Goal: Task Accomplishment & Management: Use online tool/utility

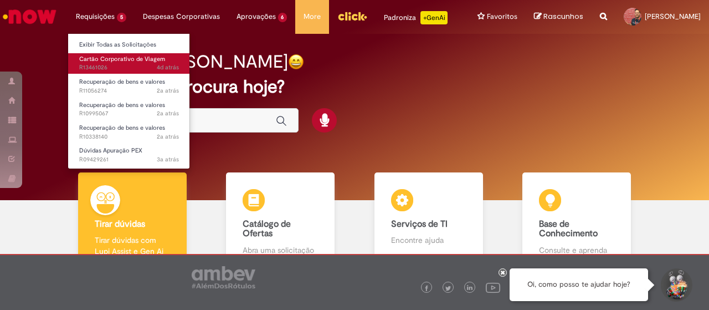
click at [106, 68] on span "4d atrás 4 dias atrás R13461026" at bounding box center [129, 67] width 100 height 9
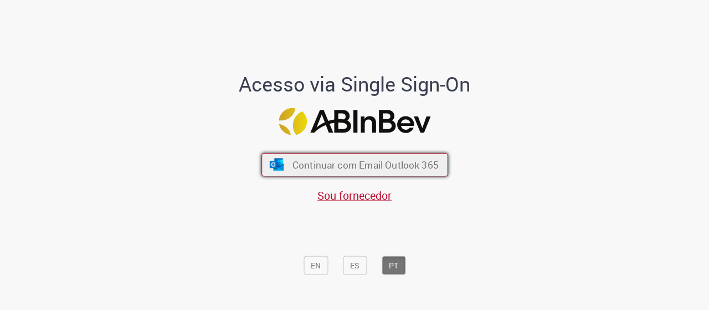
click at [346, 157] on button "Continuar com Email Outlook 365" at bounding box center [354, 164] width 187 height 23
click at [266, 156] on button "Continuar com Email Outlook 365" at bounding box center [354, 164] width 187 height 23
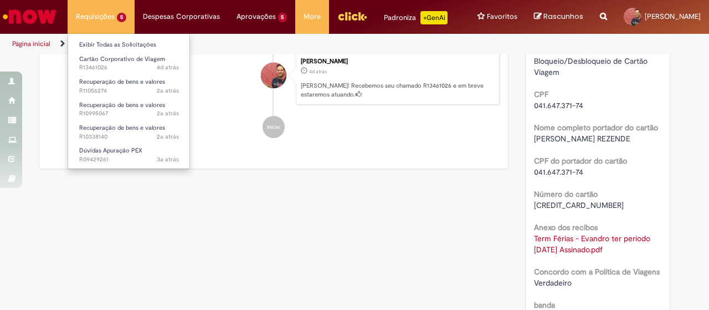
scroll to position [55, 0]
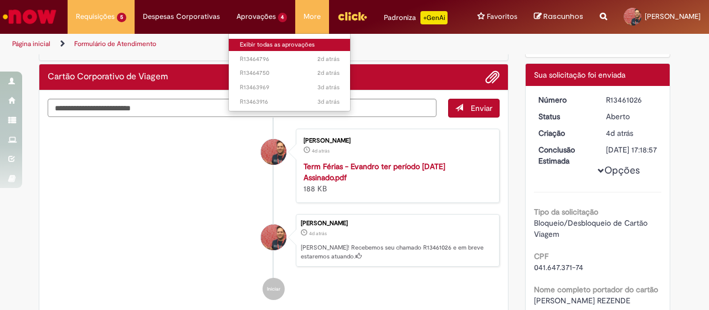
click at [253, 44] on link "Exibir todas as aprovações" at bounding box center [290, 45] width 122 height 12
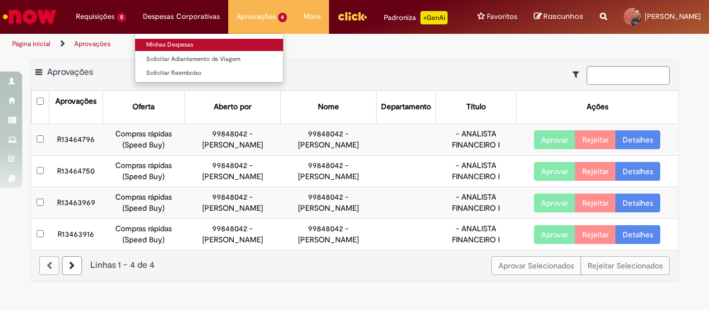
click at [172, 44] on link "Minhas Despesas" at bounding box center [209, 45] width 148 height 12
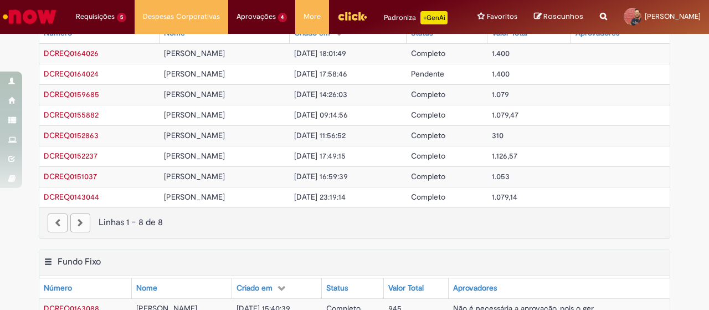
scroll to position [55, 0]
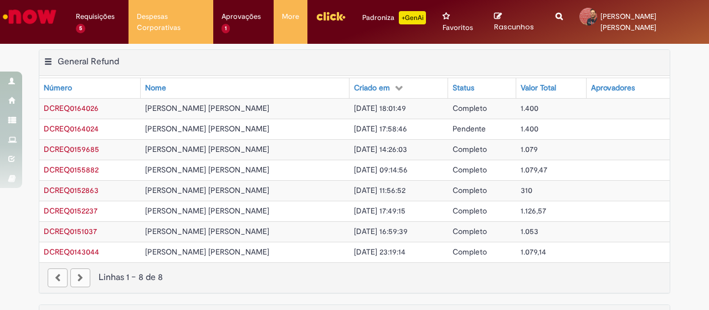
click at [339, 18] on img "Menu Cabeçalho" at bounding box center [331, 16] width 30 height 17
